Goal: Task Accomplishment & Management: Use online tool/utility

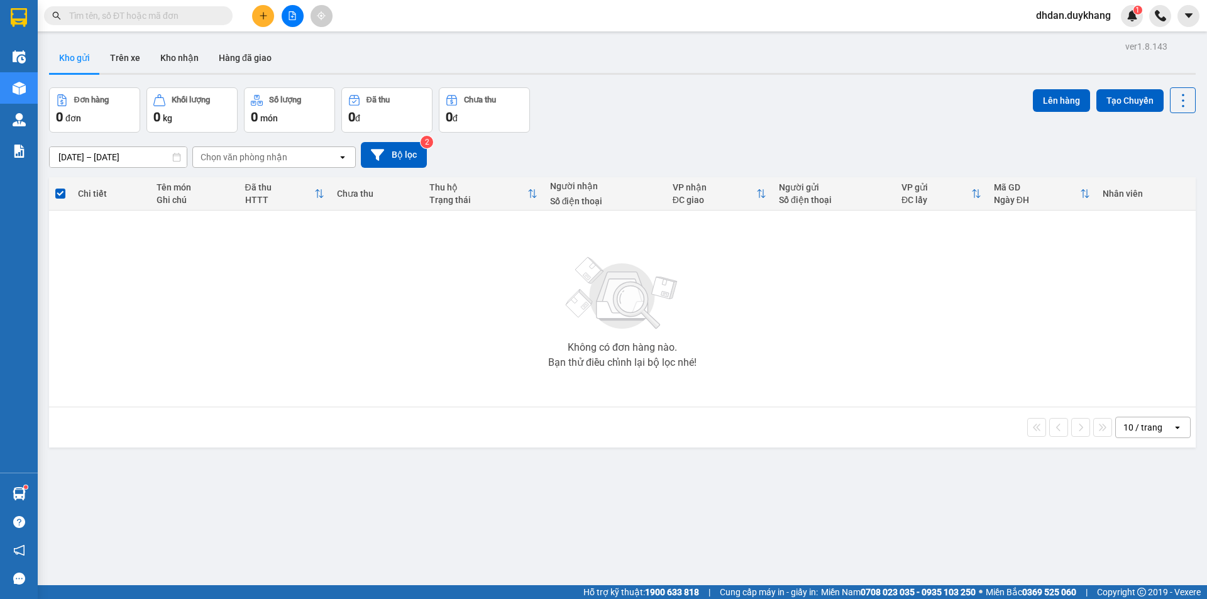
click at [260, 20] on button at bounding box center [263, 16] width 22 height 22
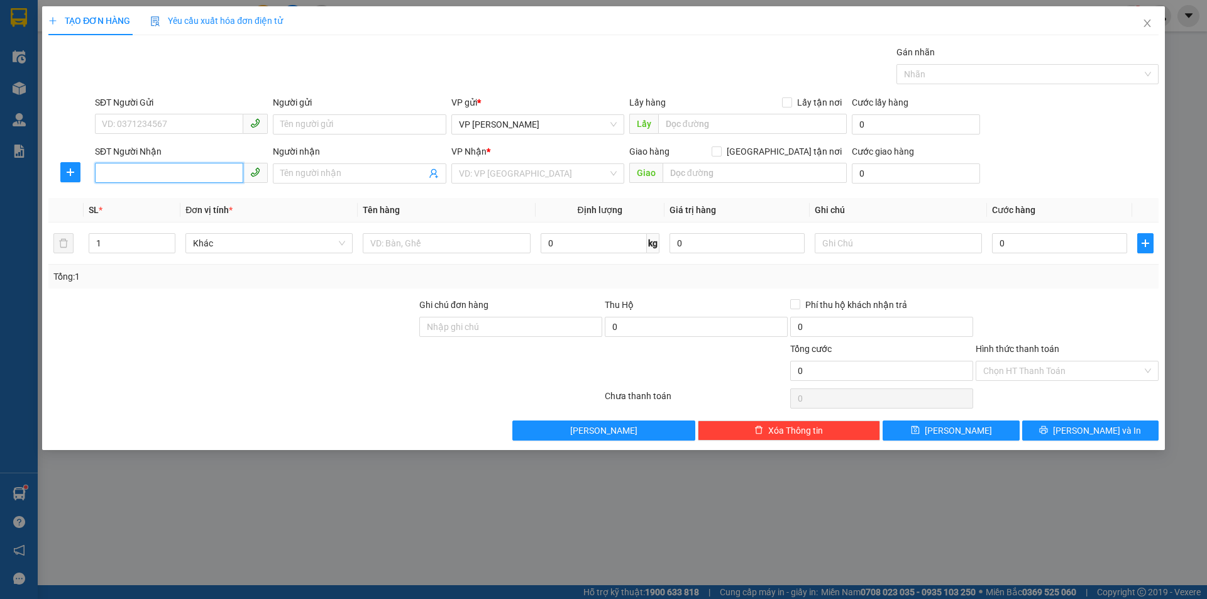
click at [158, 170] on input "SĐT Người Nhận" at bounding box center [169, 173] width 148 height 20
drag, startPoint x: 194, startPoint y: 204, endPoint x: 223, endPoint y: 199, distance: 28.7
click at [201, 204] on div "0913629333" at bounding box center [181, 199] width 158 height 14
type input "0913629333"
drag, startPoint x: 1014, startPoint y: 252, endPoint x: 1023, endPoint y: 250, distance: 9.2
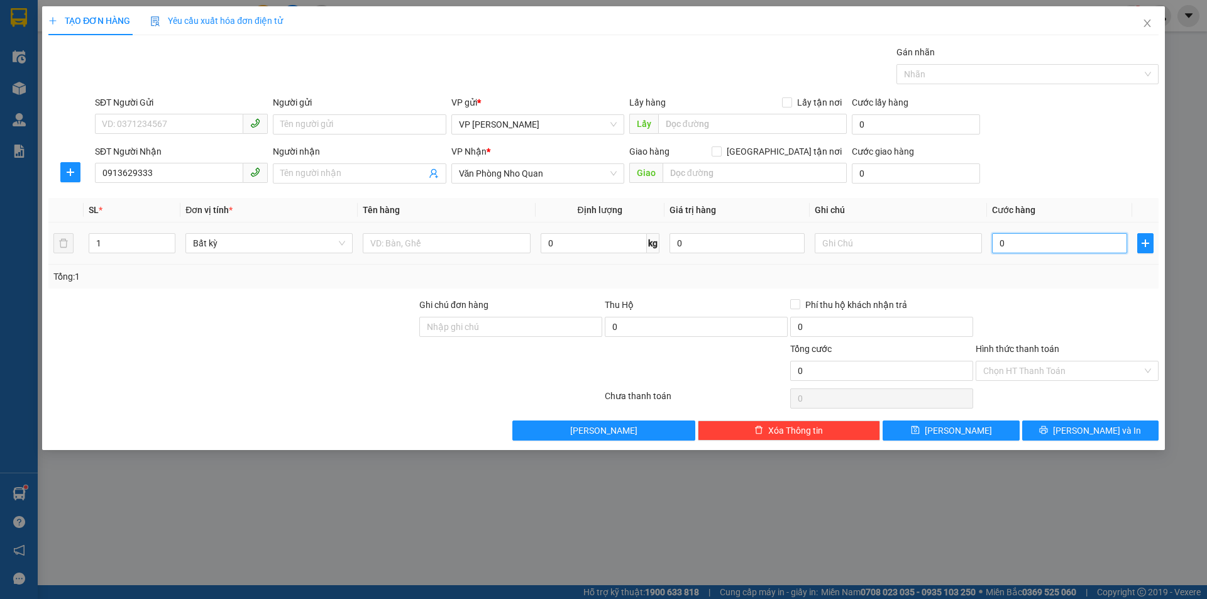
click at [1016, 251] on input "0" at bounding box center [1059, 243] width 135 height 20
type input "3"
type input "30"
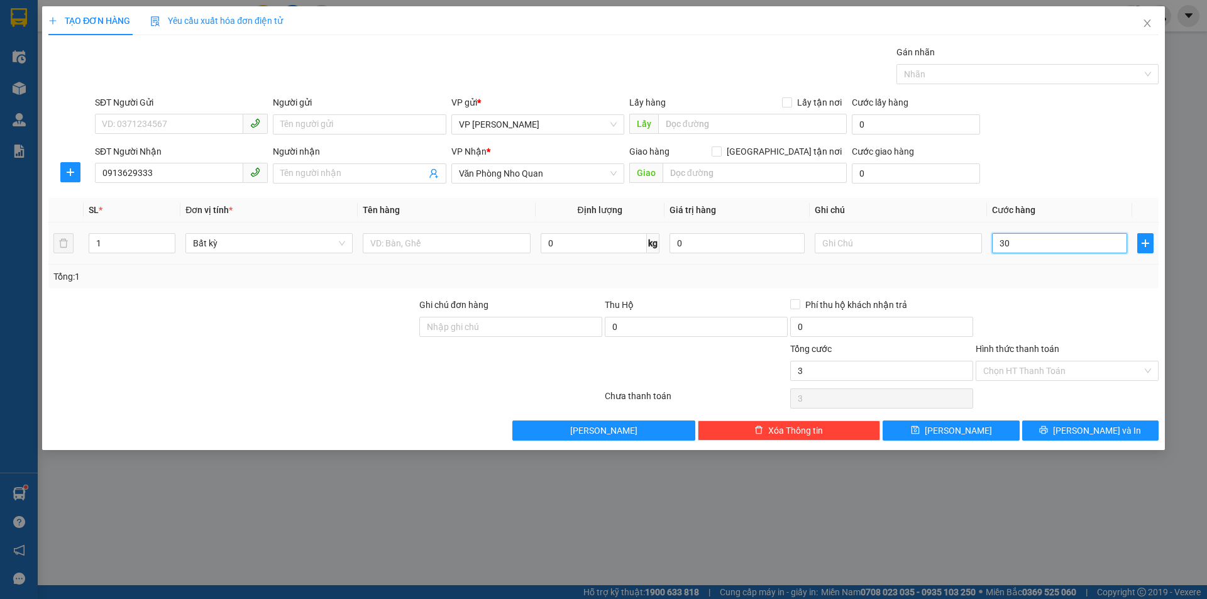
type input "30"
type input "300"
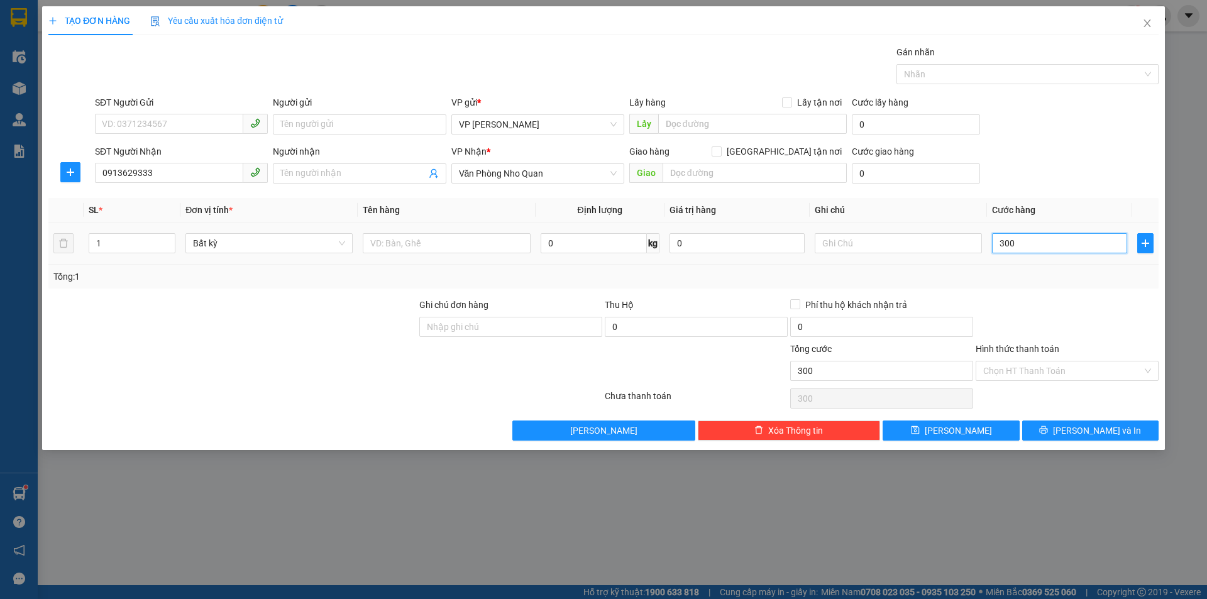
type input "3.000"
type input "30.000"
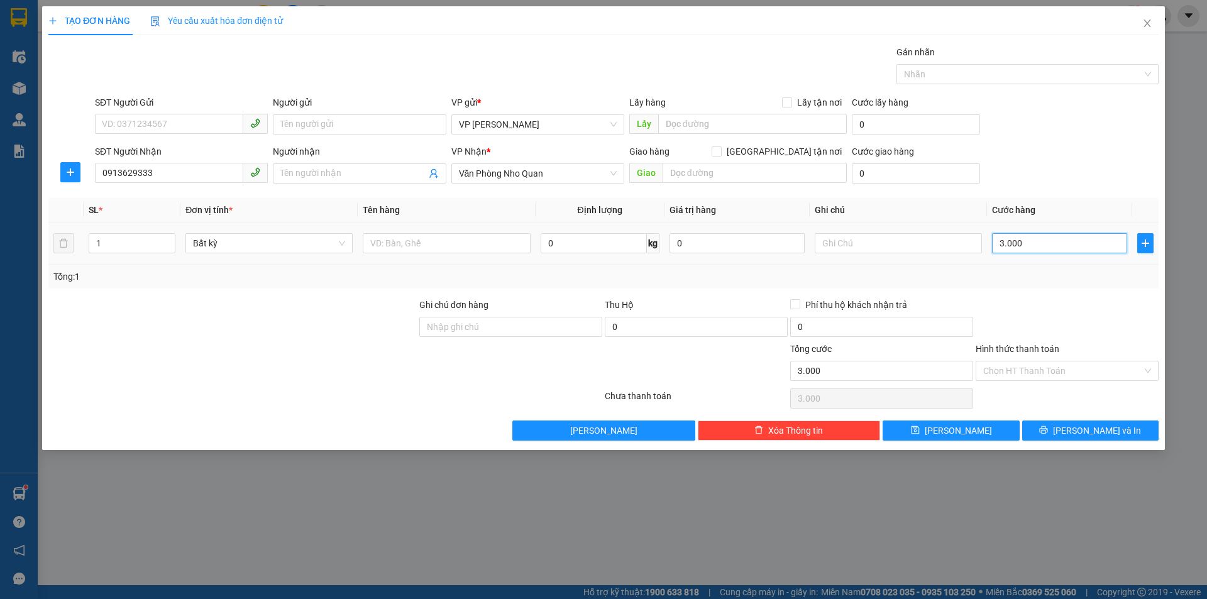
type input "30.000"
click at [1103, 423] on button "[PERSON_NAME] và In" at bounding box center [1090, 431] width 136 height 20
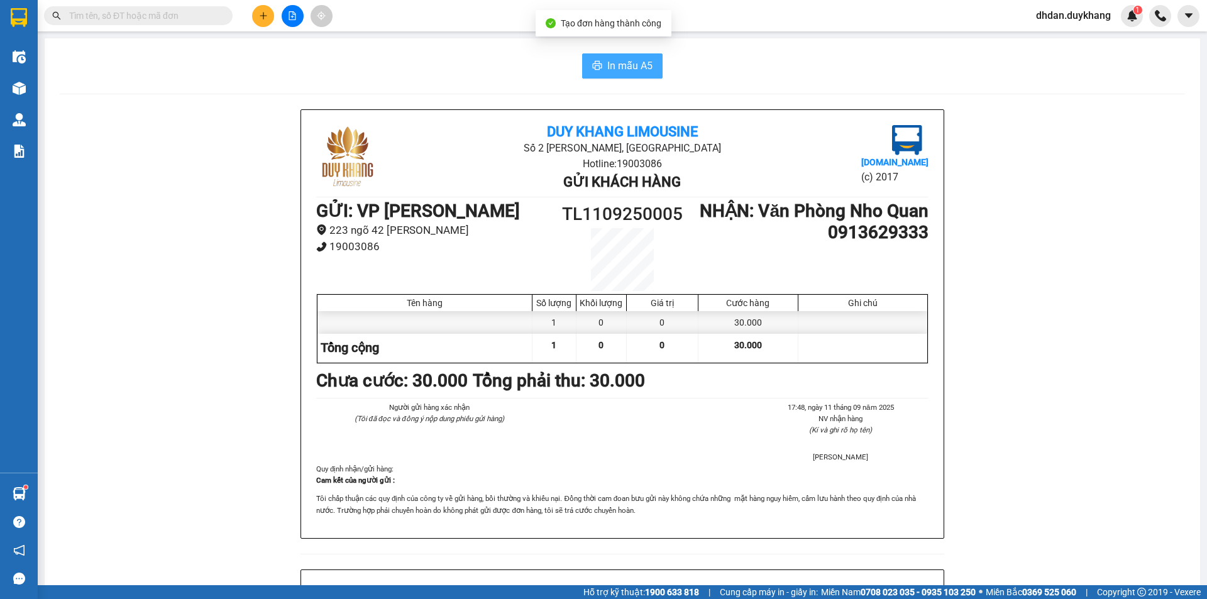
click at [657, 70] on button "In mẫu A5" at bounding box center [622, 65] width 80 height 25
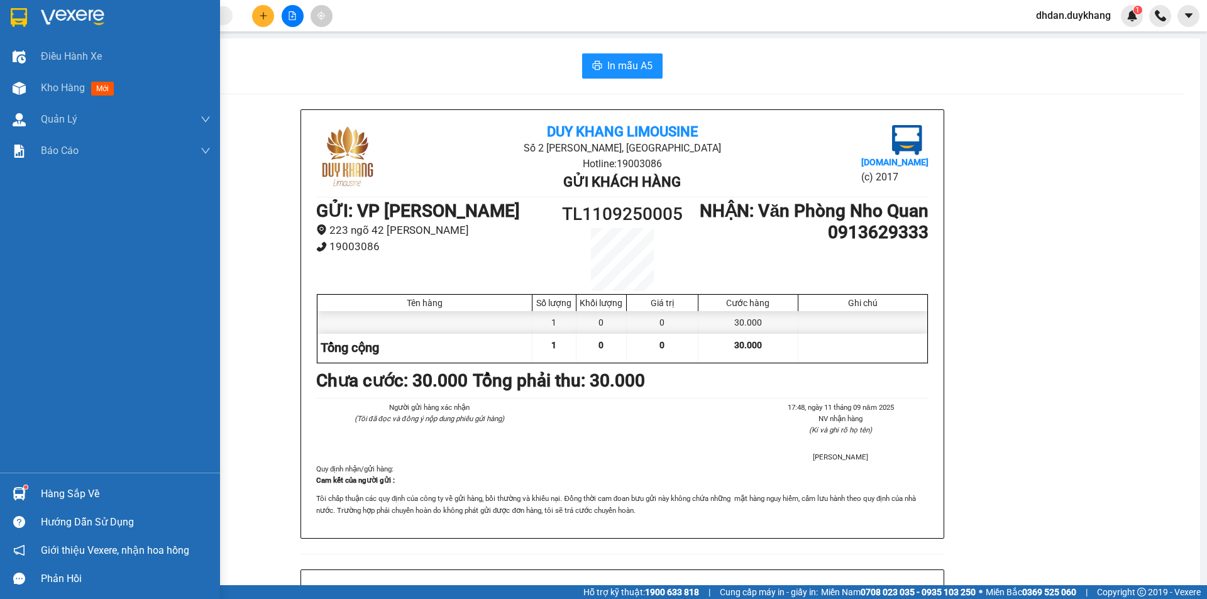
click at [62, 93] on span "Kho hàng" at bounding box center [63, 88] width 44 height 12
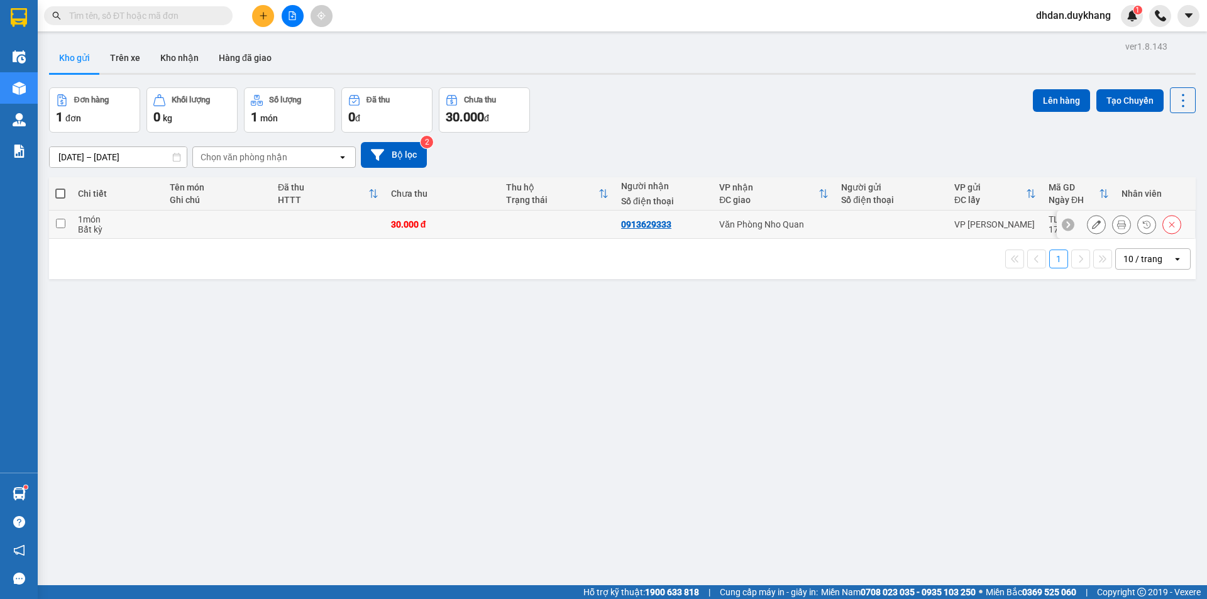
click at [57, 220] on input "checkbox" at bounding box center [60, 223] width 9 height 9
checkbox input "true"
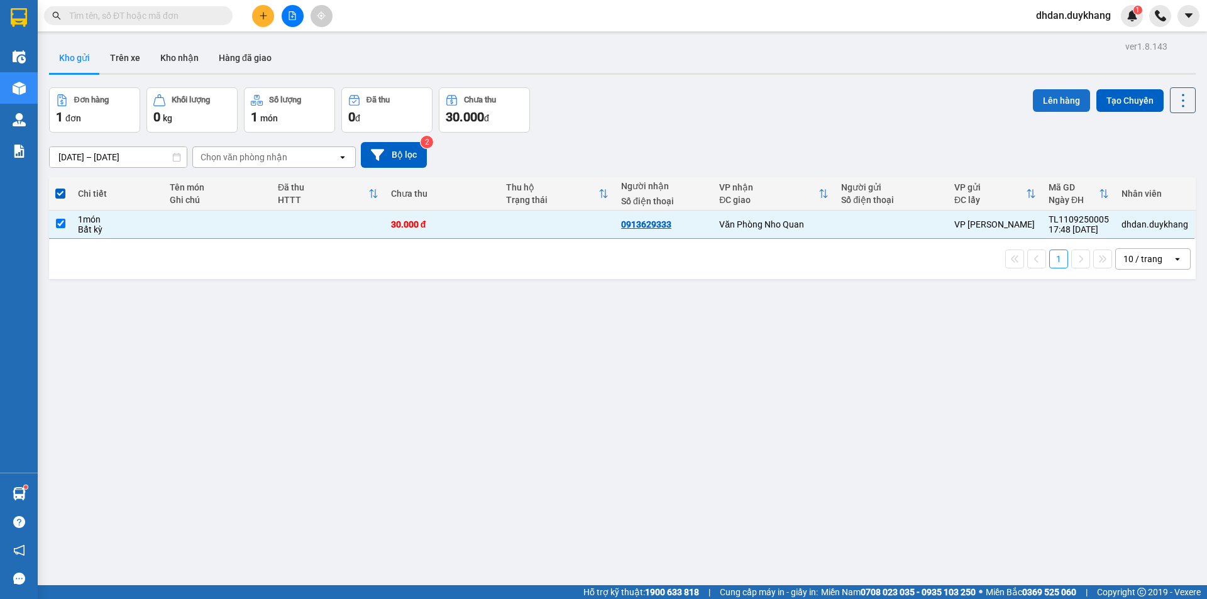
click at [1047, 99] on button "Lên hàng" at bounding box center [1061, 100] width 57 height 23
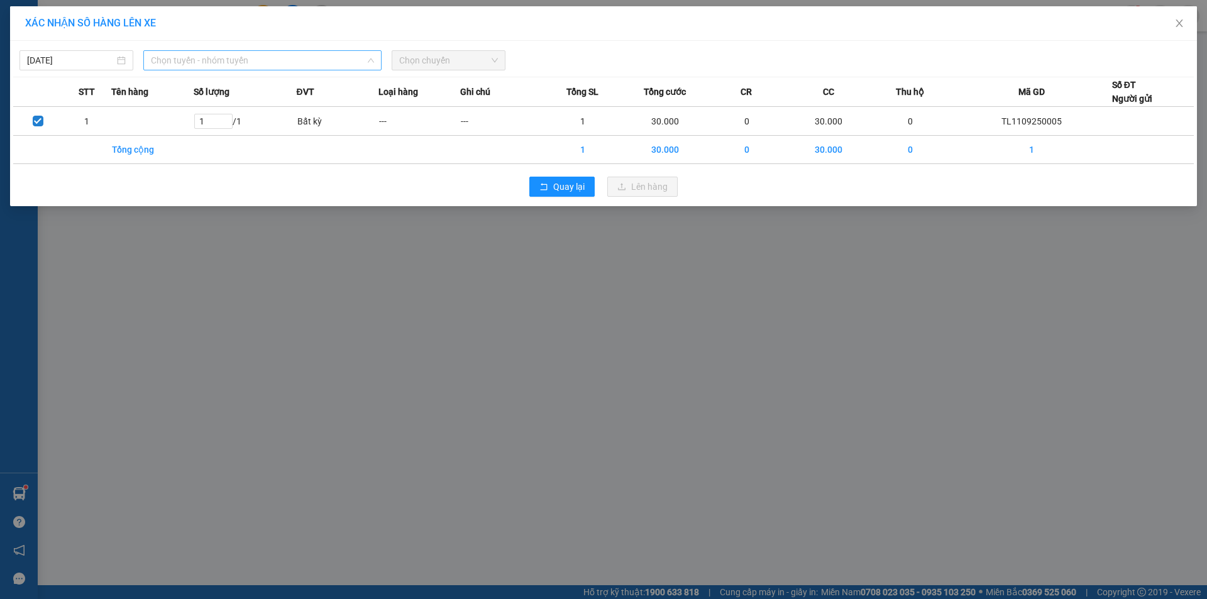
click at [267, 51] on span "Chọn tuyến - nhóm tuyến" at bounding box center [262, 60] width 223 height 19
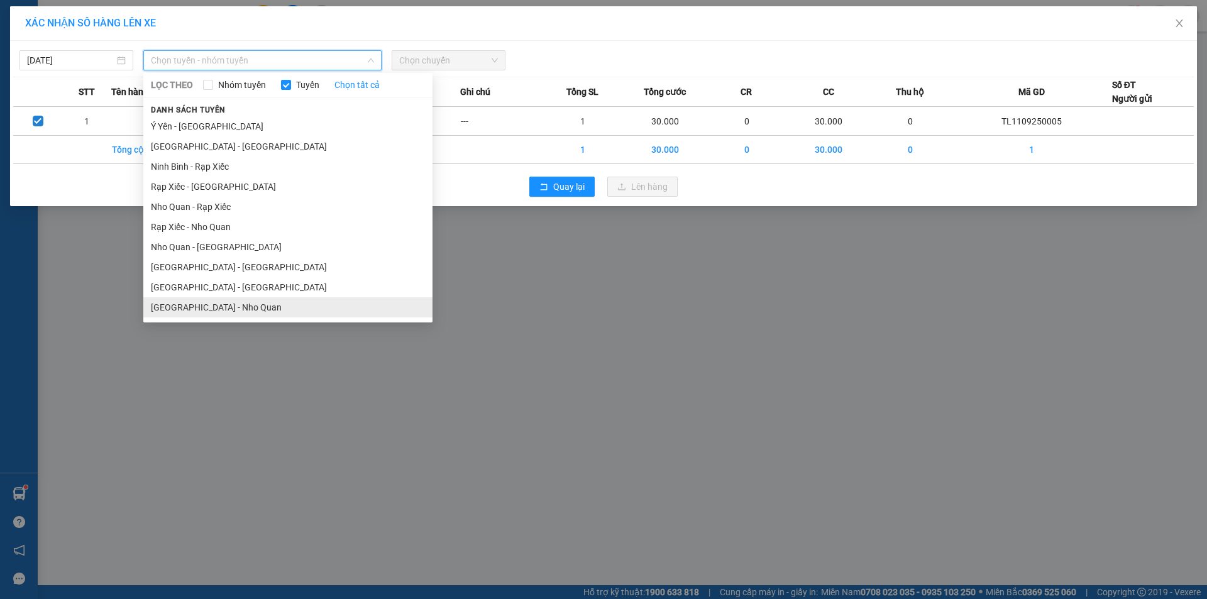
click at [221, 299] on li "[GEOGRAPHIC_DATA] - Nho Quan" at bounding box center [287, 307] width 289 height 20
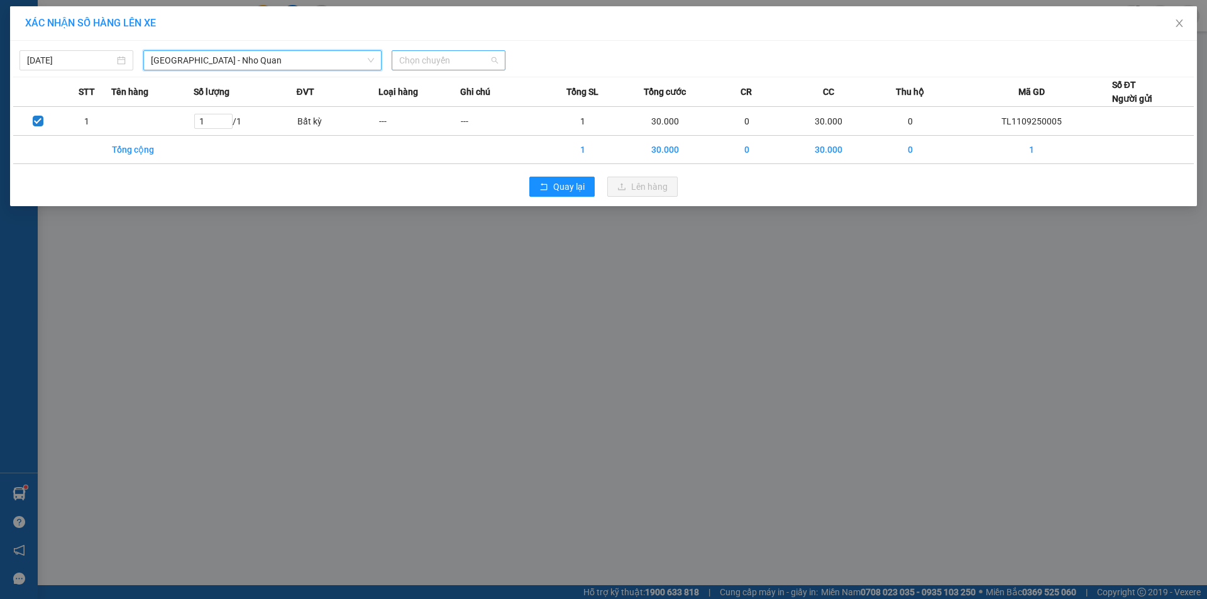
click at [463, 63] on span "Chọn chuyến" at bounding box center [448, 60] width 99 height 19
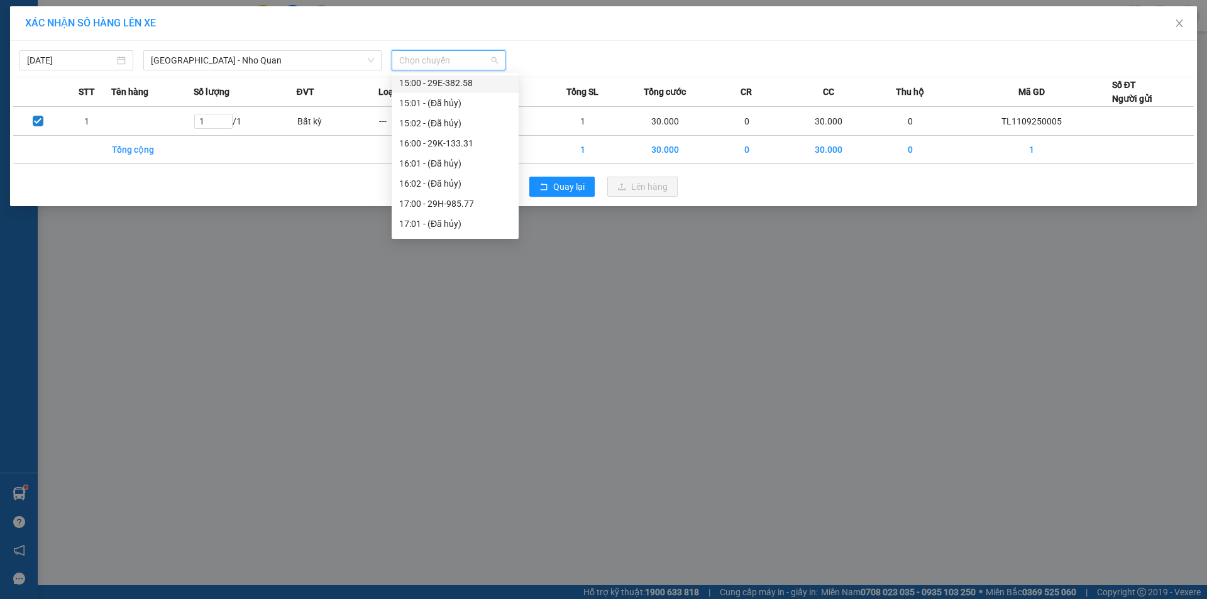
scroll to position [629, 0]
drag, startPoint x: 462, startPoint y: 203, endPoint x: 523, endPoint y: 202, distance: 61.0
click at [463, 203] on div "18:00 - 29B-413.83" at bounding box center [455, 201] width 112 height 14
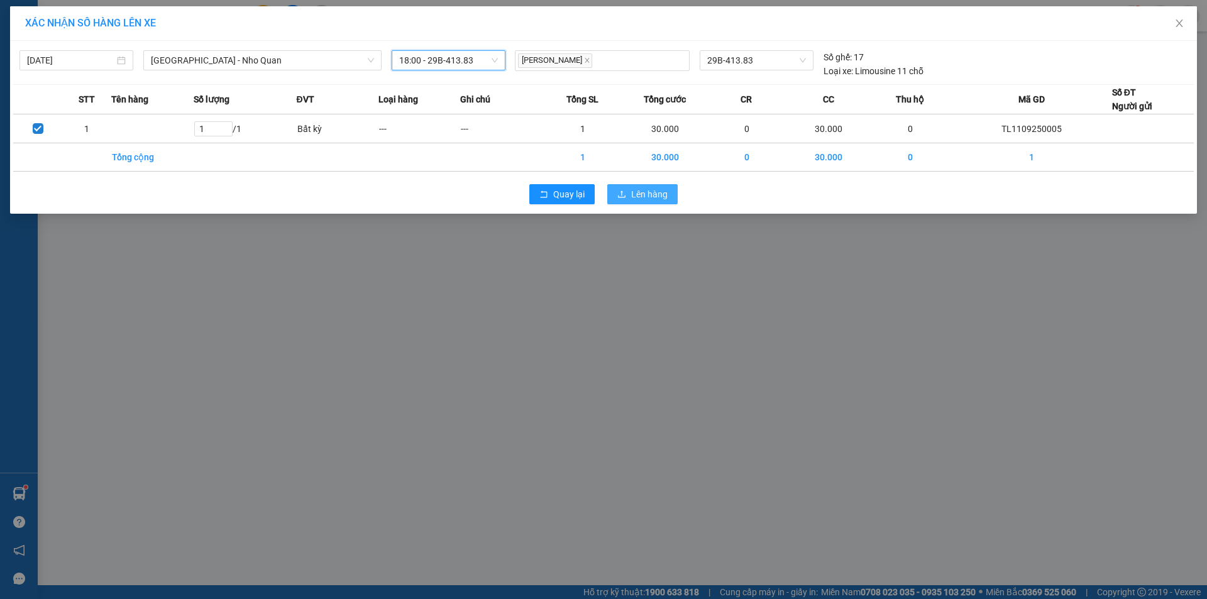
click at [634, 195] on span "Lên hàng" at bounding box center [649, 194] width 36 height 14
